Goal: Information Seeking & Learning: Learn about a topic

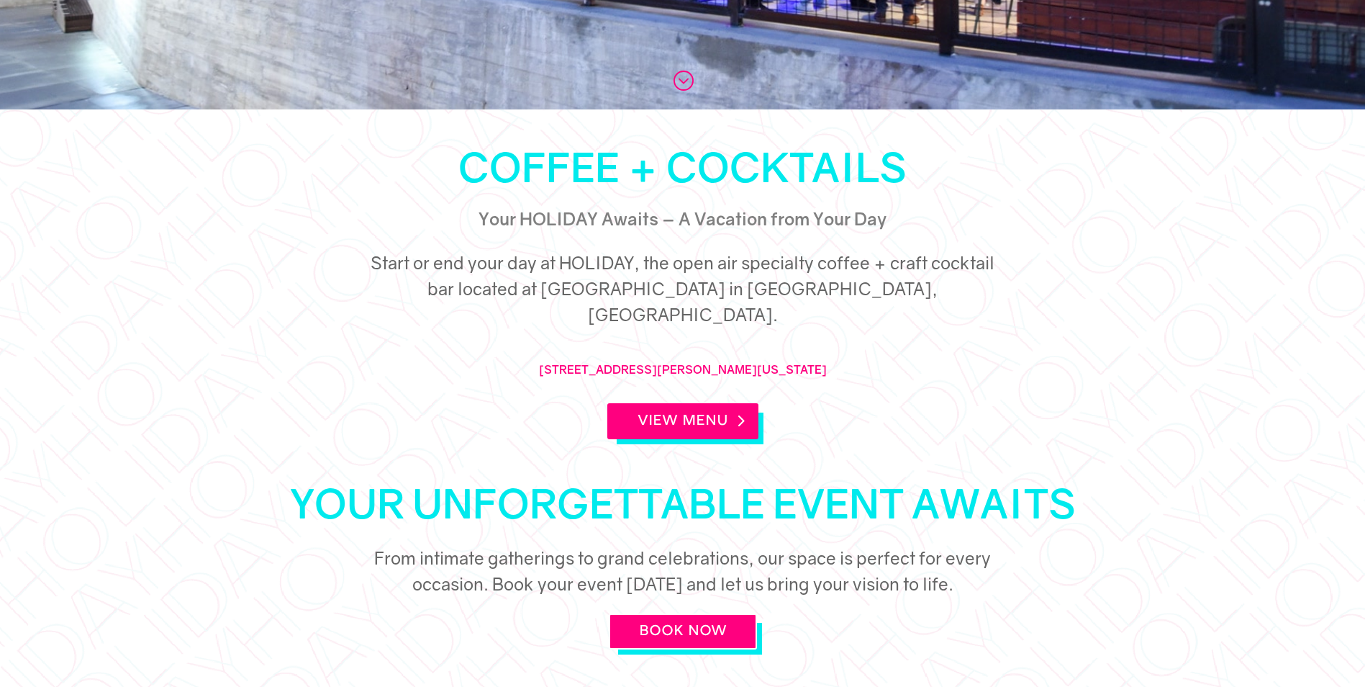
click at [697, 403] on link "View Menu" at bounding box center [682, 421] width 151 height 36
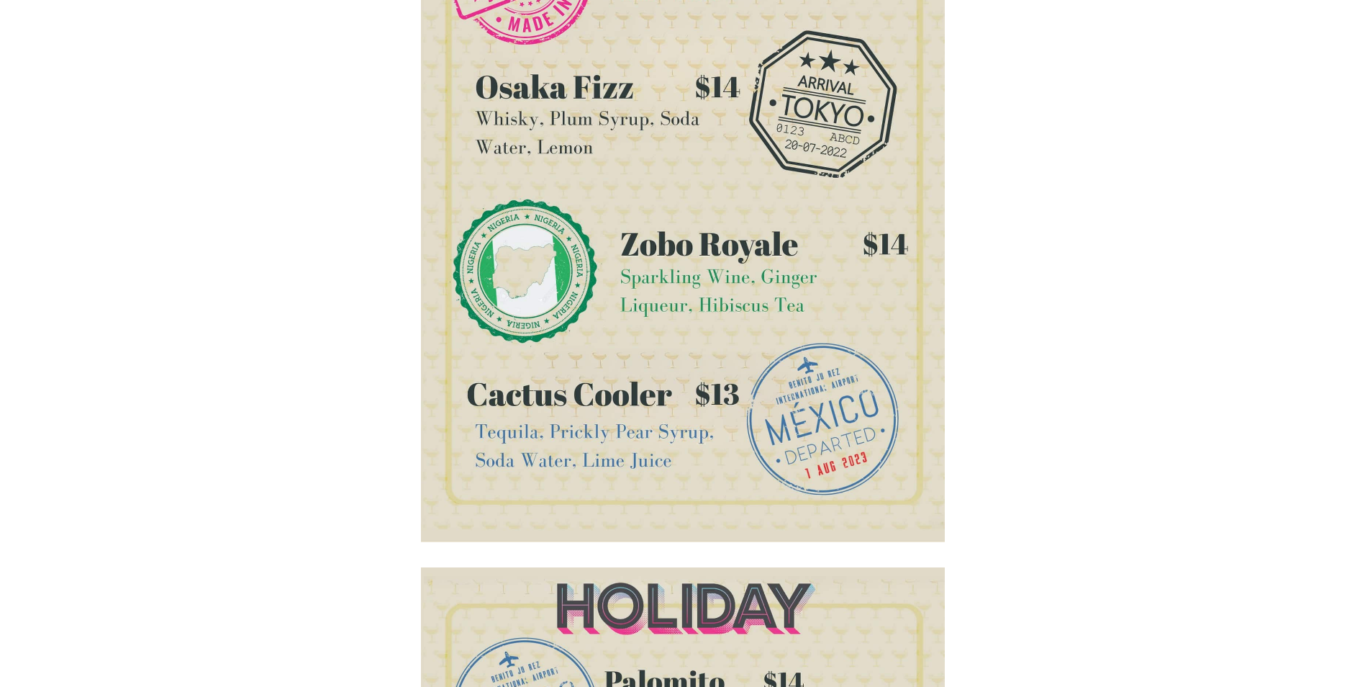
scroll to position [576, 0]
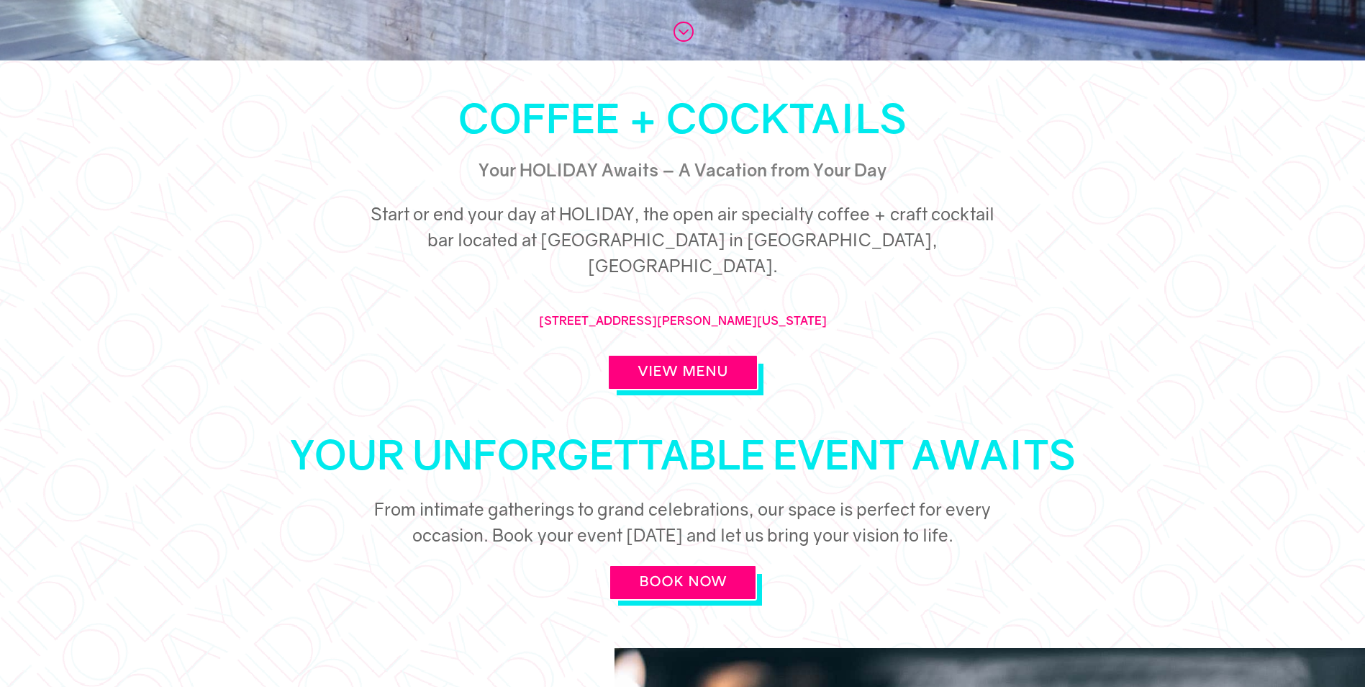
scroll to position [648, 0]
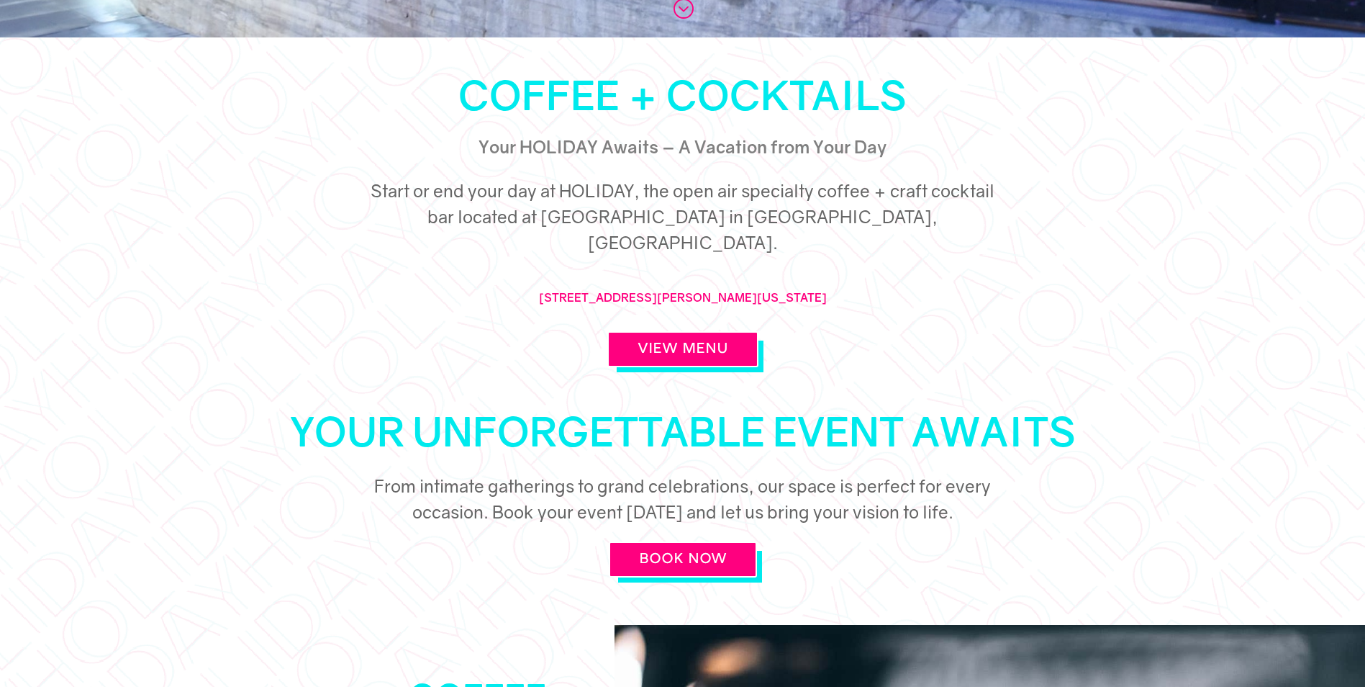
click at [648, 331] on link "View Menu" at bounding box center [682, 349] width 151 height 36
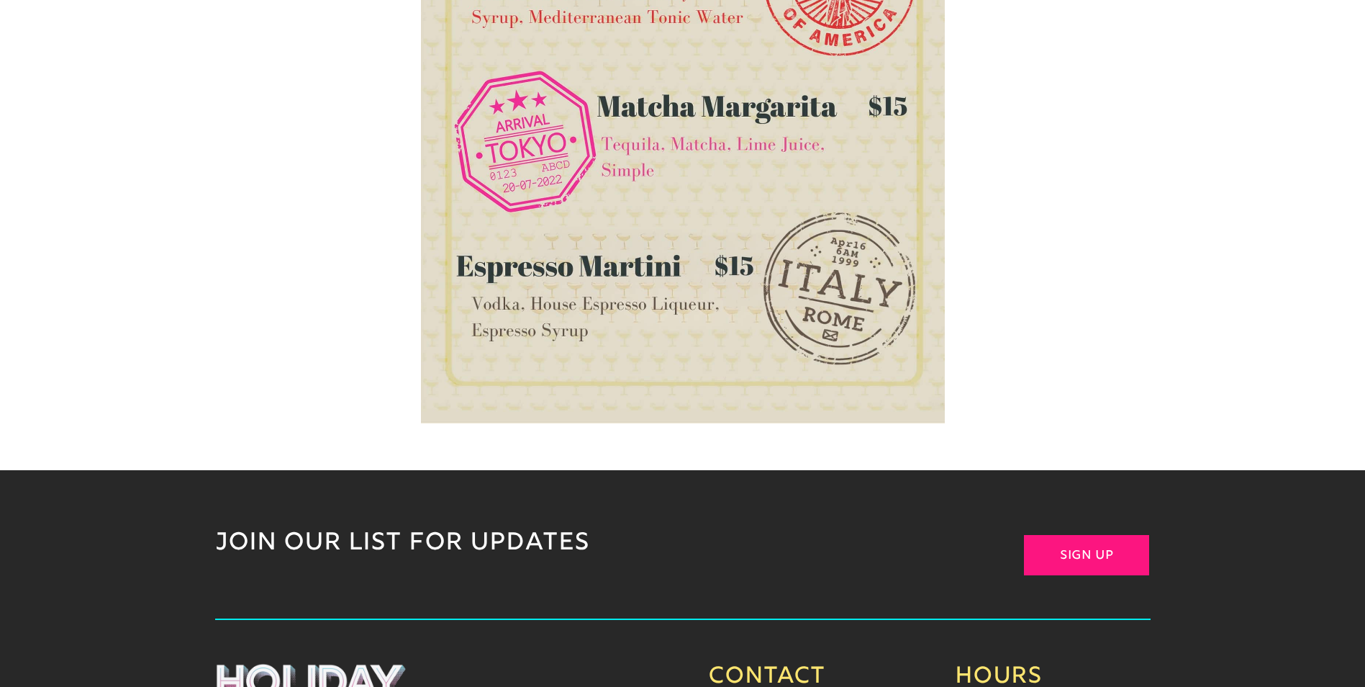
scroll to position [1143, 0]
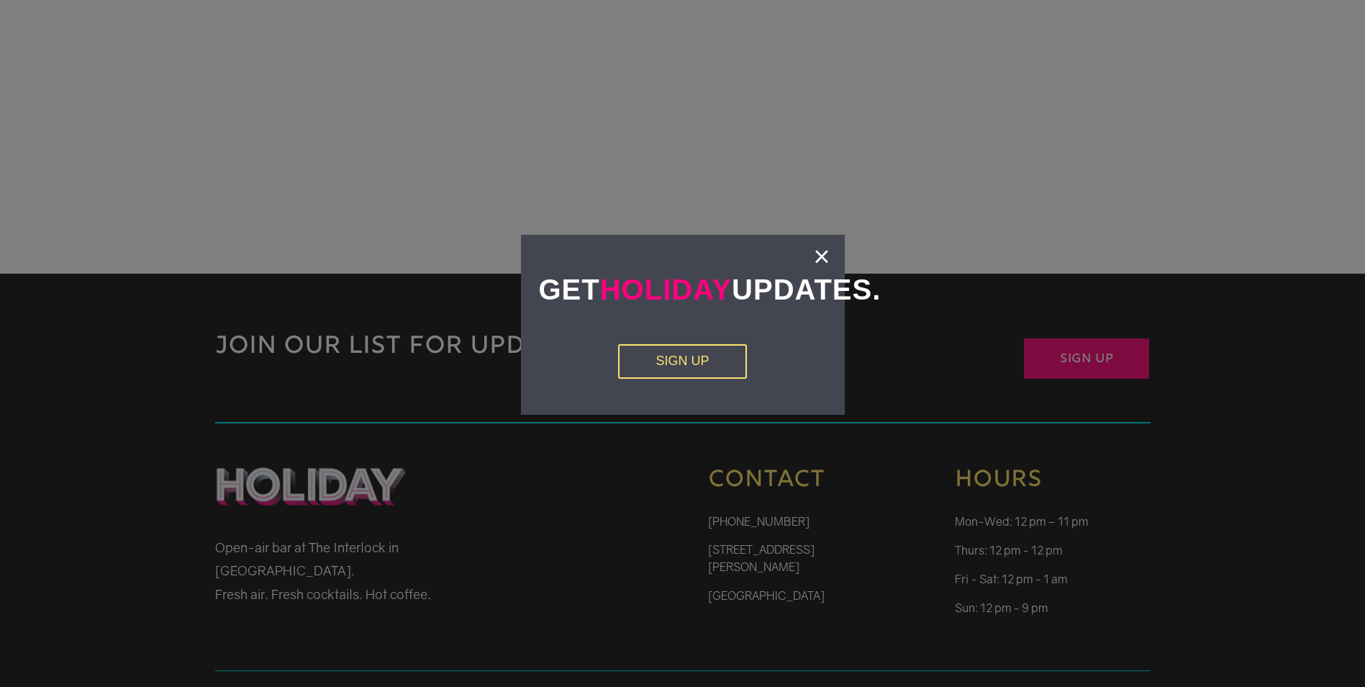
scroll to position [3379, 0]
